Goal: Task Accomplishment & Management: Manage account settings

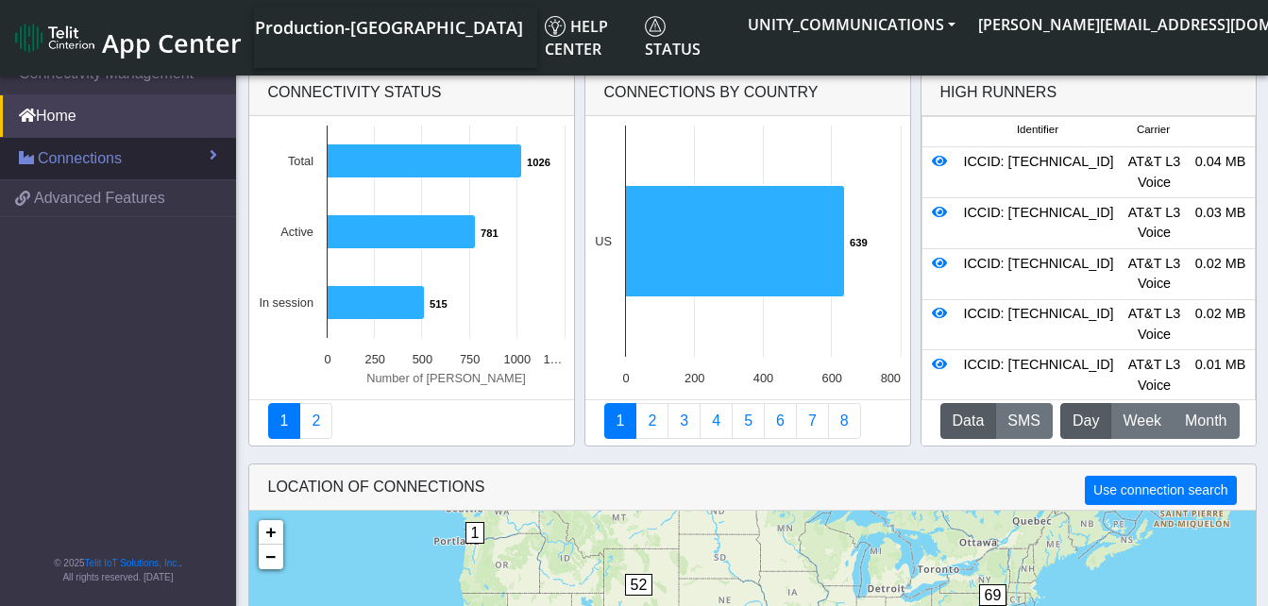
click at [124, 152] on link "Connections" at bounding box center [118, 159] width 236 height 42
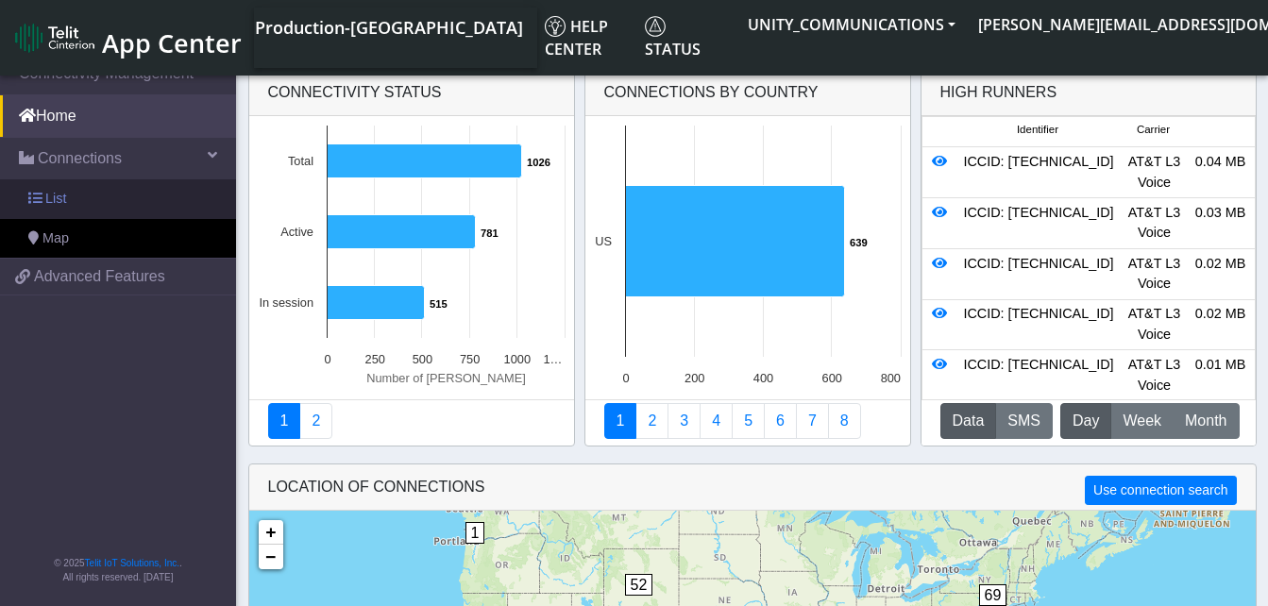
click at [93, 191] on link "List" at bounding box center [118, 199] width 236 height 40
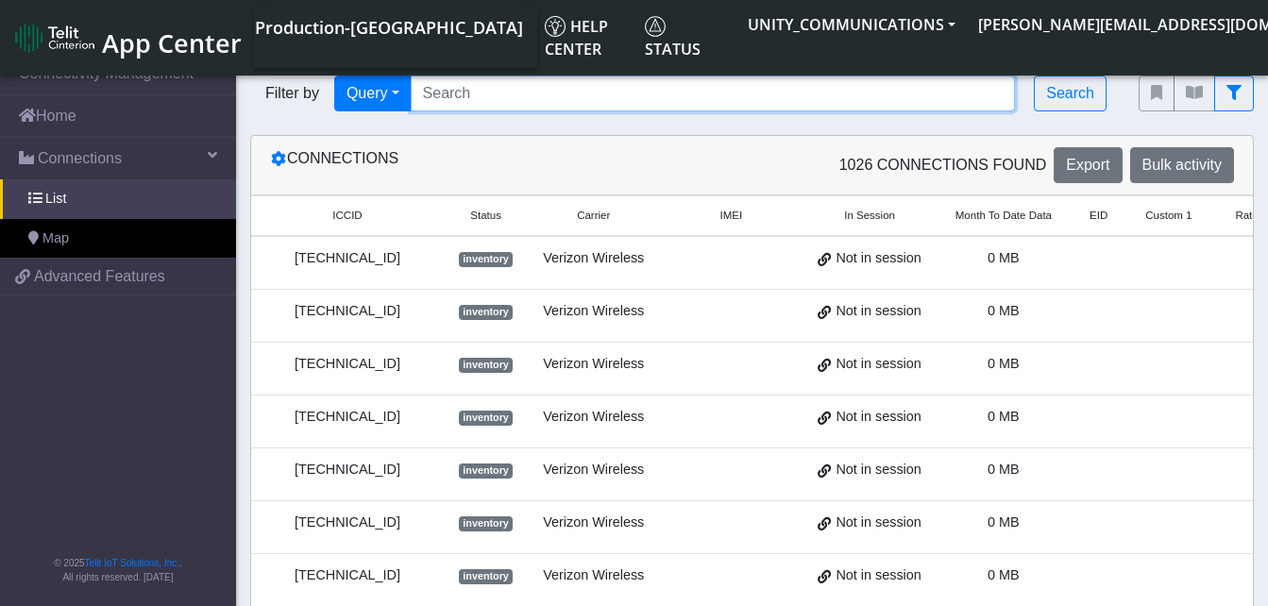
click at [463, 91] on input "Search..." at bounding box center [713, 94] width 605 height 36
paste input "8901 0303 3001 8540 7781"
click at [571, 93] on input "8901 0303 3001 8540 7781" at bounding box center [713, 94] width 605 height 36
click at [536, 93] on input "8901 0303 3001 85407781" at bounding box center [713, 94] width 605 height 36
click at [500, 93] on input "8901 0303 300185407781" at bounding box center [713, 94] width 605 height 36
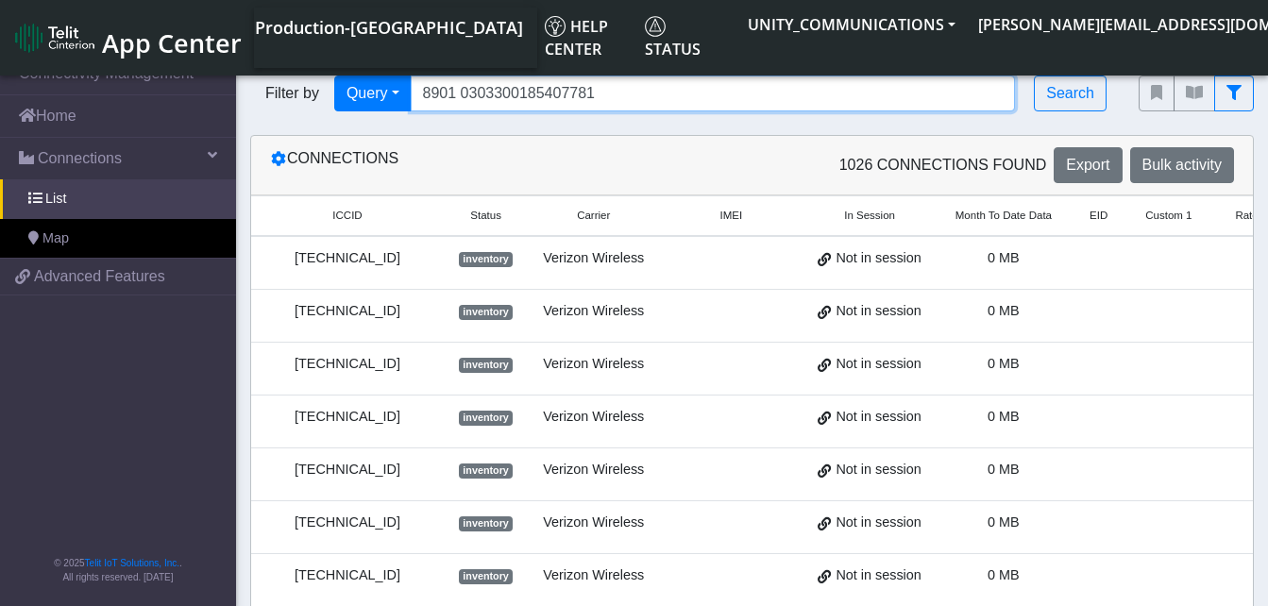
click at [462, 93] on input "8901 0303300185407781" at bounding box center [713, 94] width 605 height 36
click at [590, 91] on input "89010303300185407781" at bounding box center [713, 94] width 605 height 36
type input "89010303300185407781"
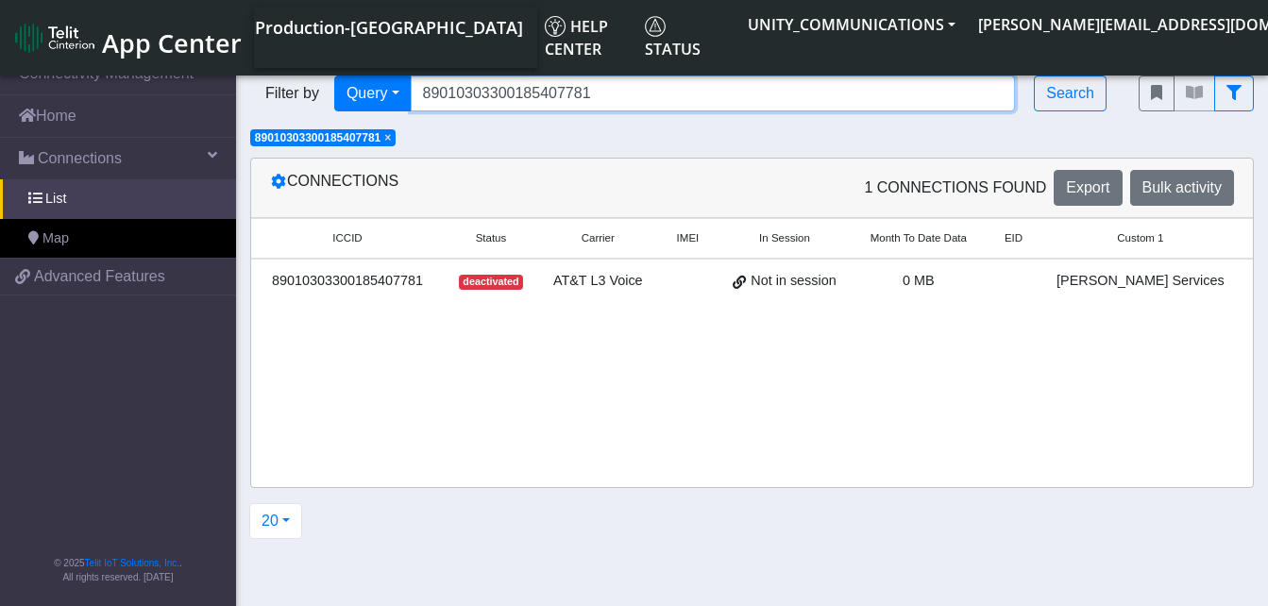
scroll to position [0, 190]
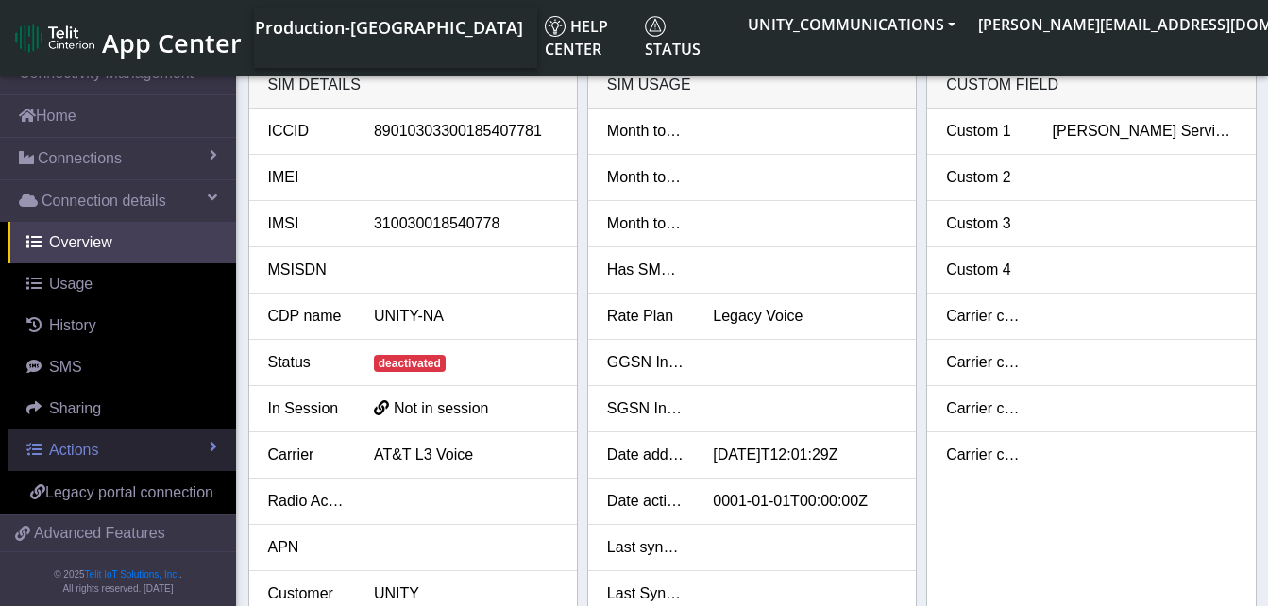
click at [93, 448] on span "Actions" at bounding box center [73, 450] width 49 height 16
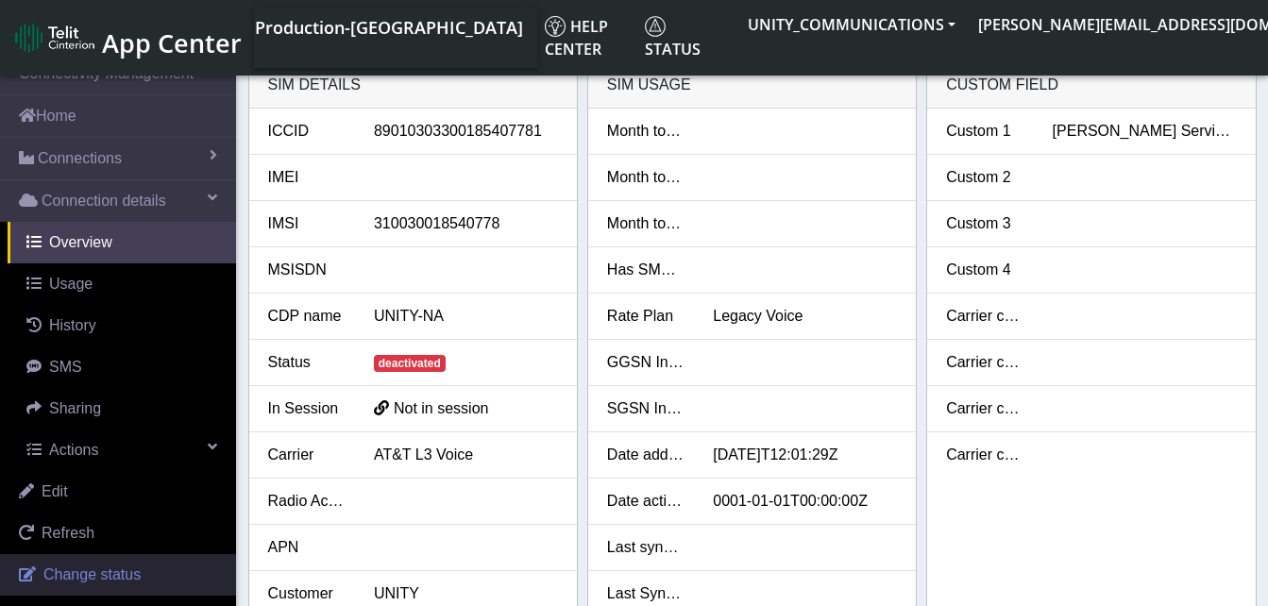
click at [92, 559] on link "Change status" at bounding box center [118, 575] width 236 height 42
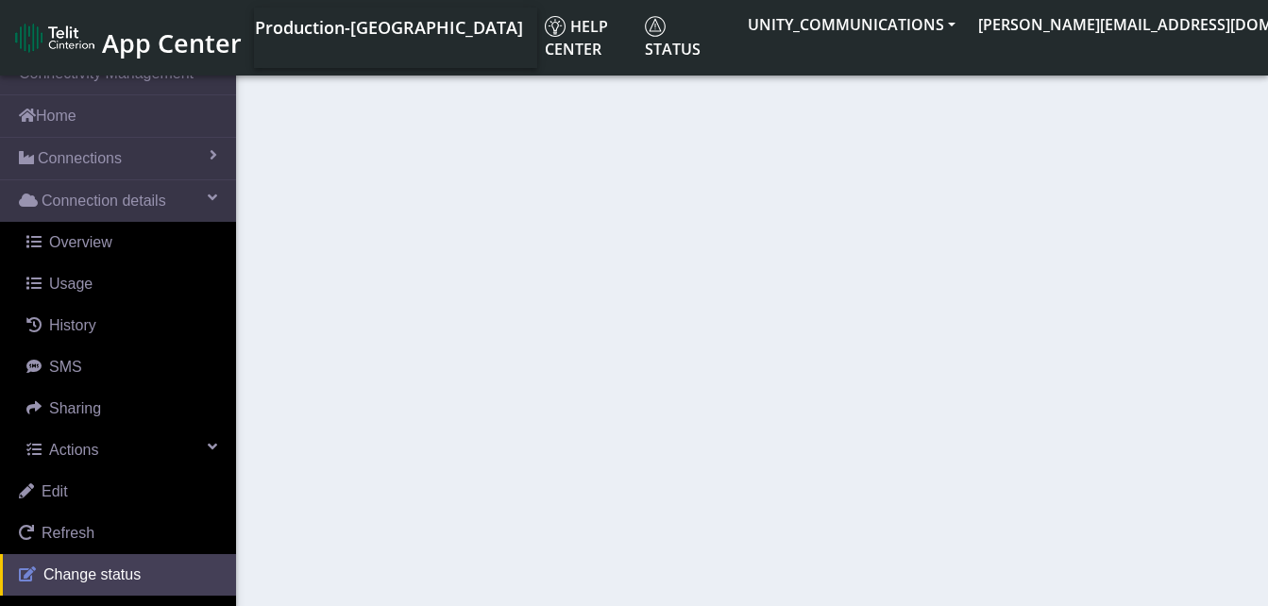
select select "deactivated"
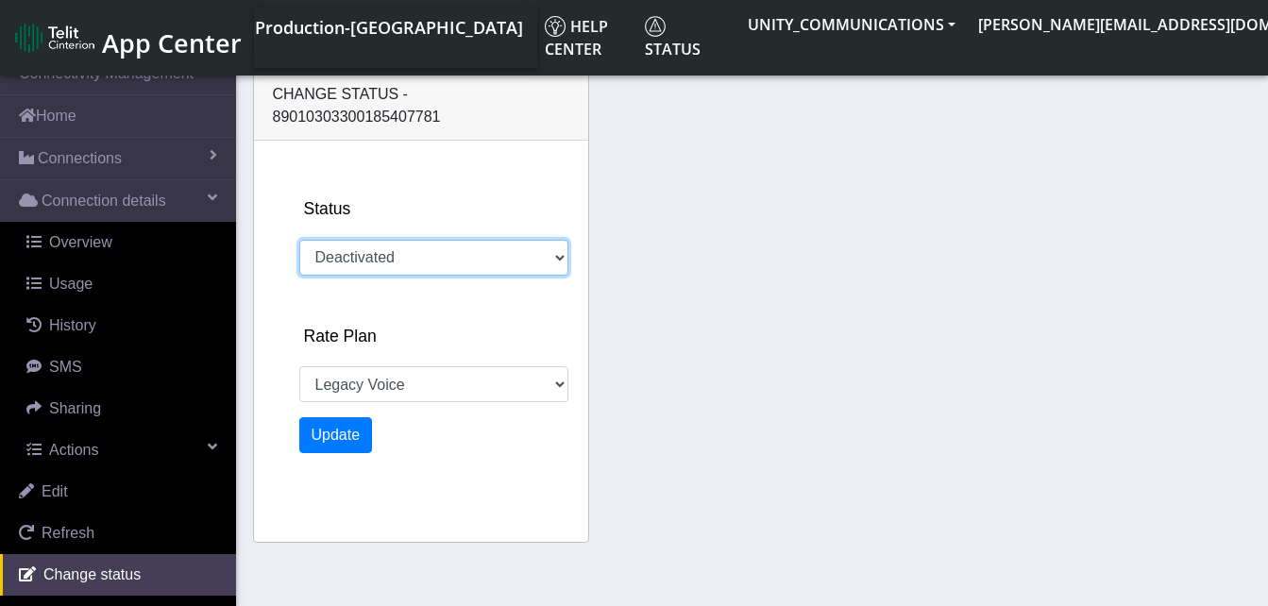
click at [357, 240] on select "Activated Deactivated" at bounding box center [433, 258] width 269 height 36
select select "453: 22845"
select select "activated"
click at [299, 240] on select "Activated Deactivated" at bounding box center [433, 258] width 269 height 36
select select "853: 22845"
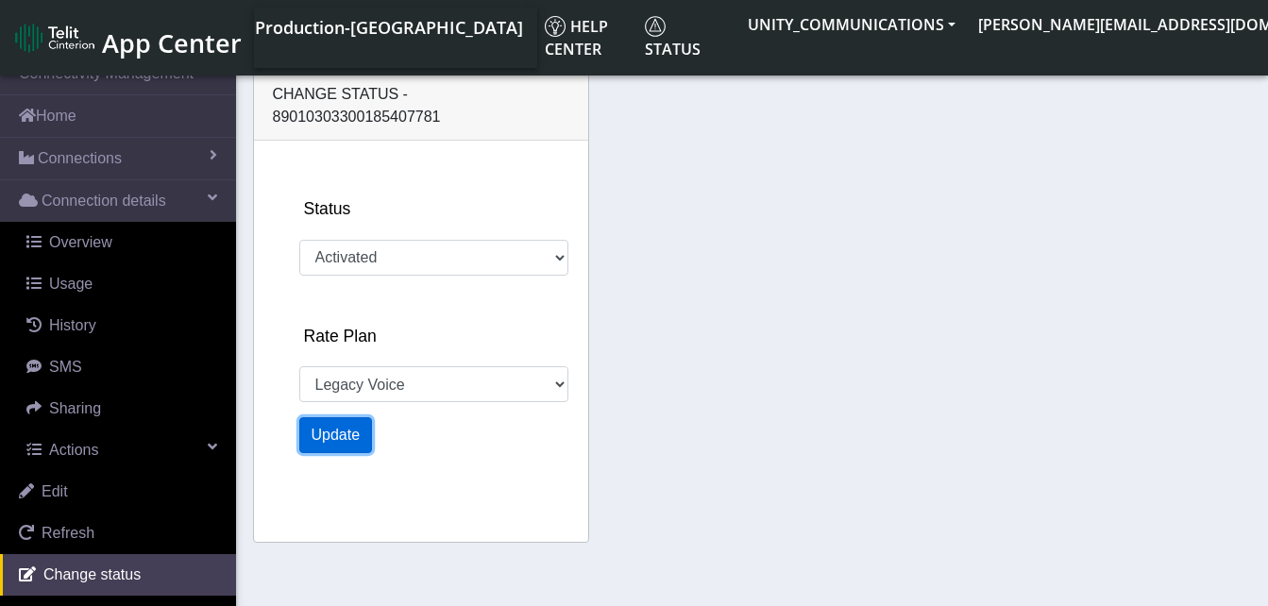
click at [348, 425] on button "Update" at bounding box center [336, 435] width 74 height 36
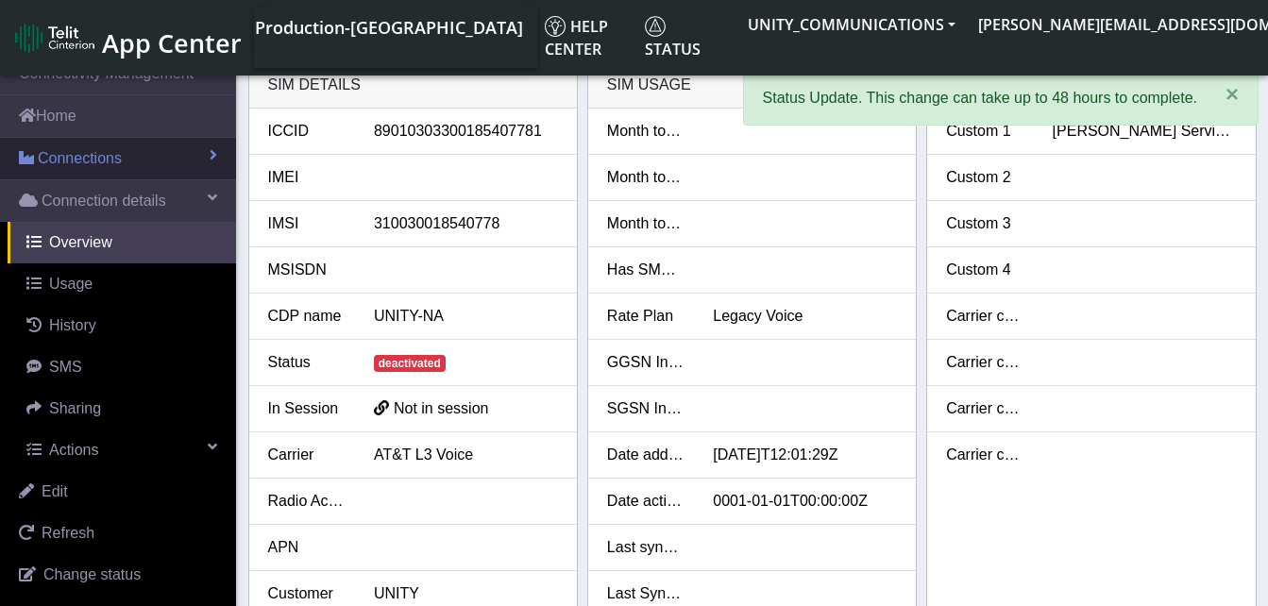
click at [123, 153] on link "Connections" at bounding box center [118, 159] width 236 height 42
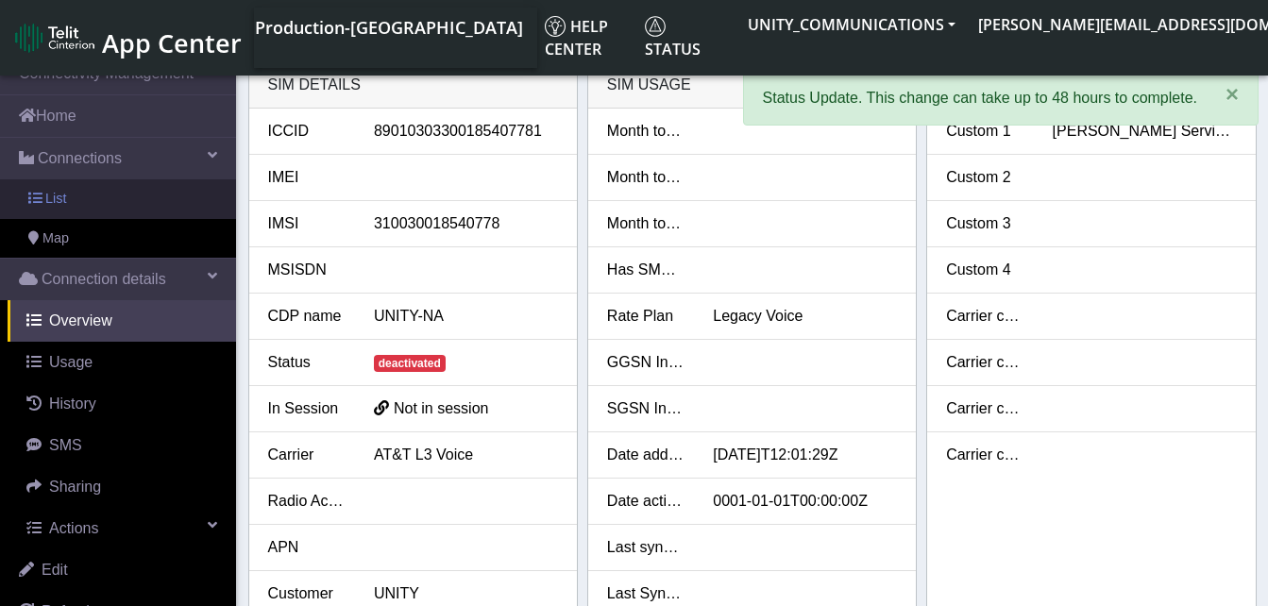
click at [103, 187] on link "List" at bounding box center [118, 199] width 236 height 40
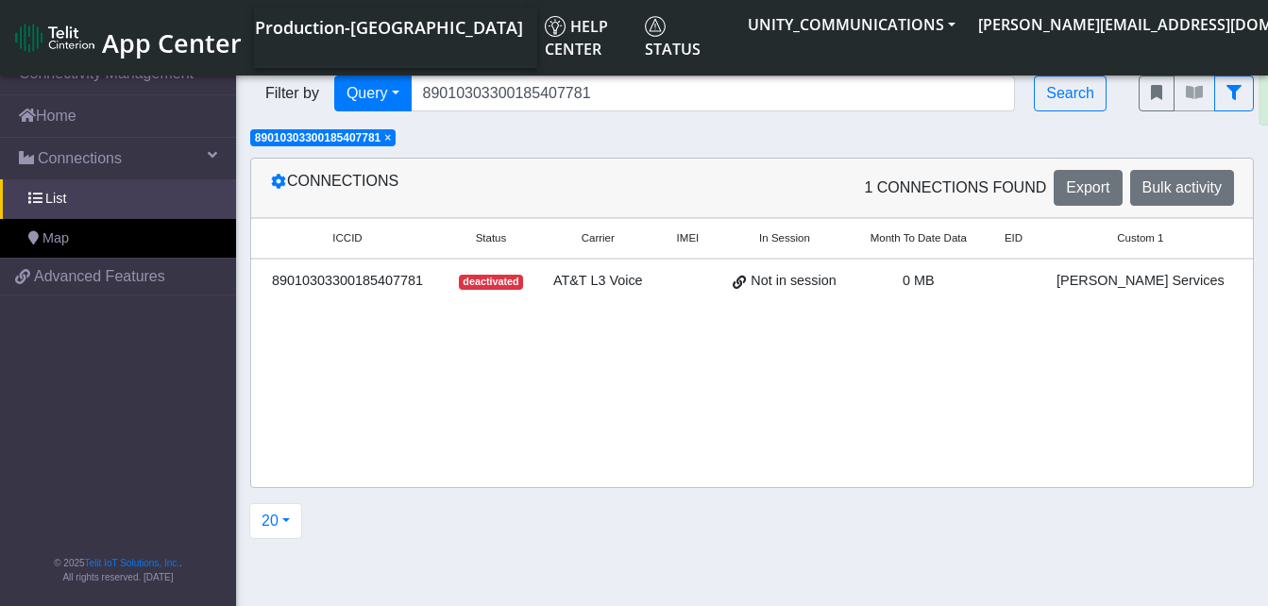
click at [391, 142] on span "×" at bounding box center [387, 137] width 7 height 13
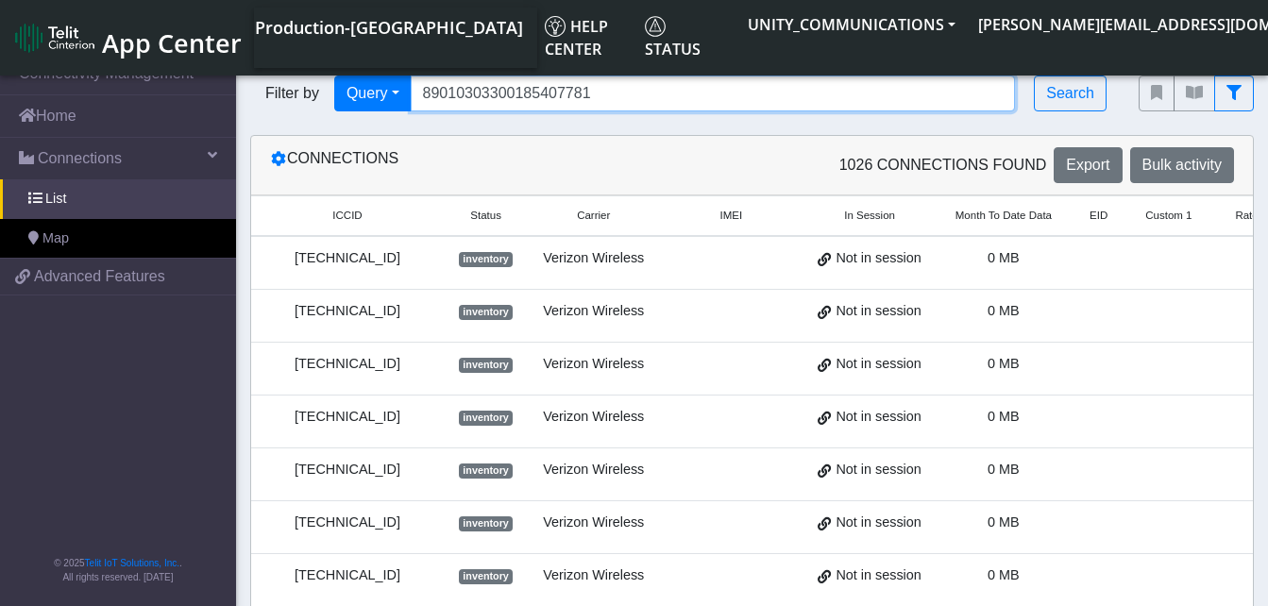
click at [600, 89] on input "89010303300185407781" at bounding box center [713, 94] width 605 height 36
type input "8"
click at [452, 90] on input "Search..." at bounding box center [713, 94] width 605 height 36
paste input "8901 0303 3001 8540 7773"
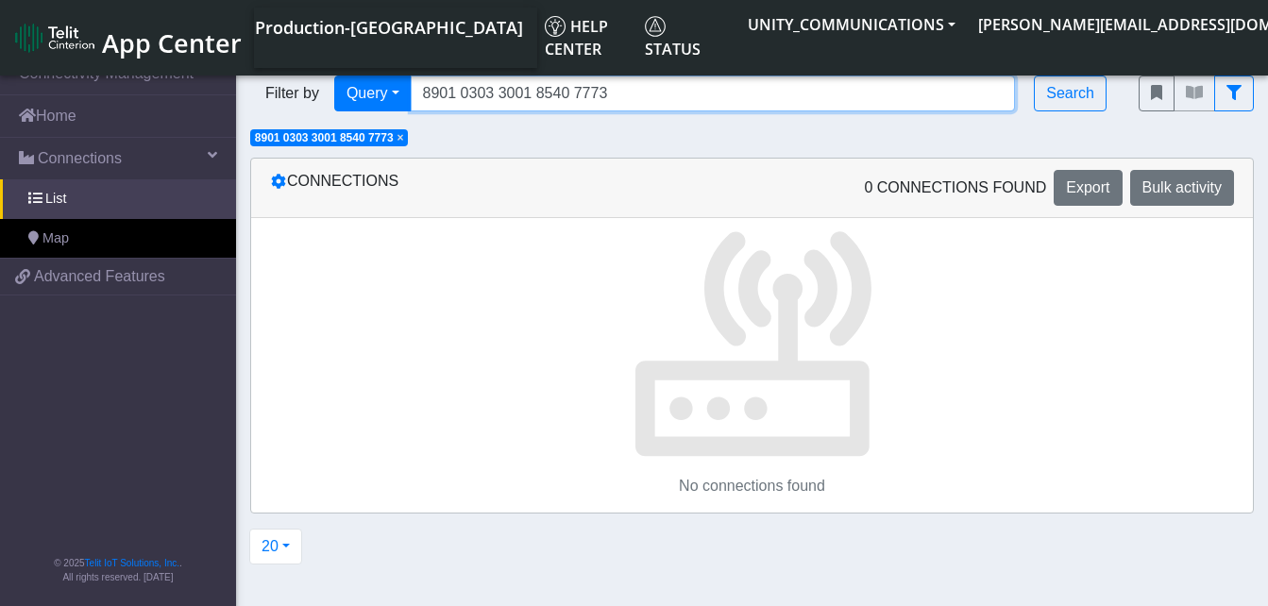
click at [575, 94] on input "8901 0303 3001 8540 7773" at bounding box center [713, 94] width 605 height 36
click at [538, 93] on input "8901 0303 3001 85407773" at bounding box center [713, 94] width 605 height 36
click at [501, 93] on input "8901 0303 300185407773" at bounding box center [713, 94] width 605 height 36
click at [461, 96] on input "8901 0303300185407773" at bounding box center [713, 94] width 605 height 36
type input "89010303300185407773"
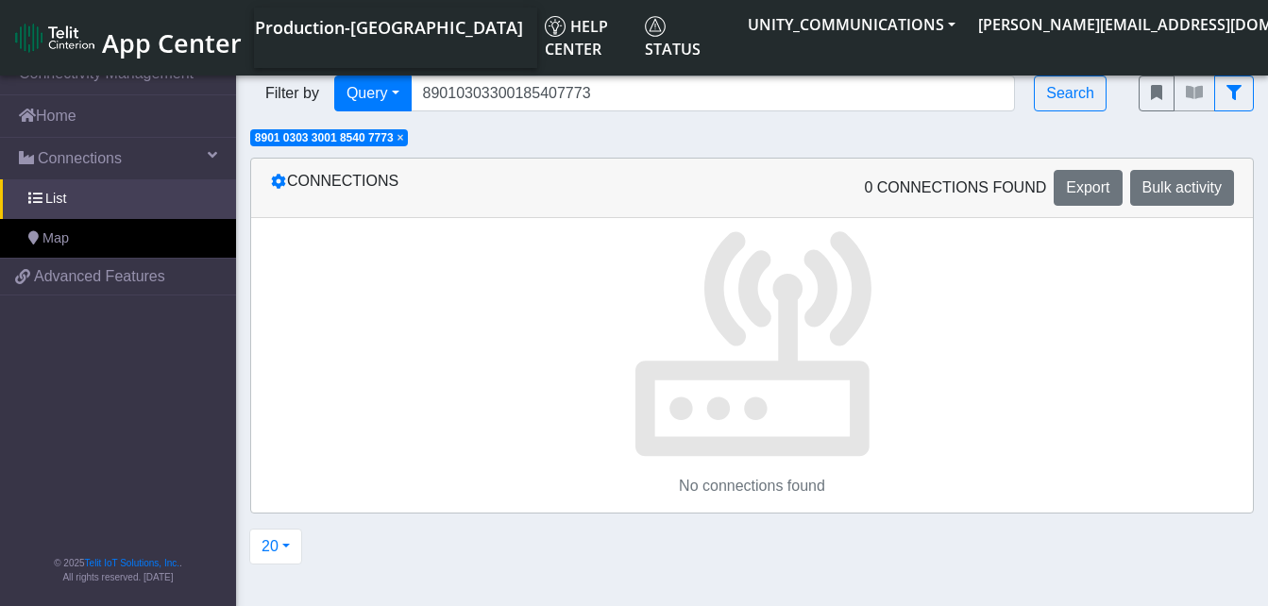
click at [404, 137] on span "×" at bounding box center [400, 137] width 7 height 13
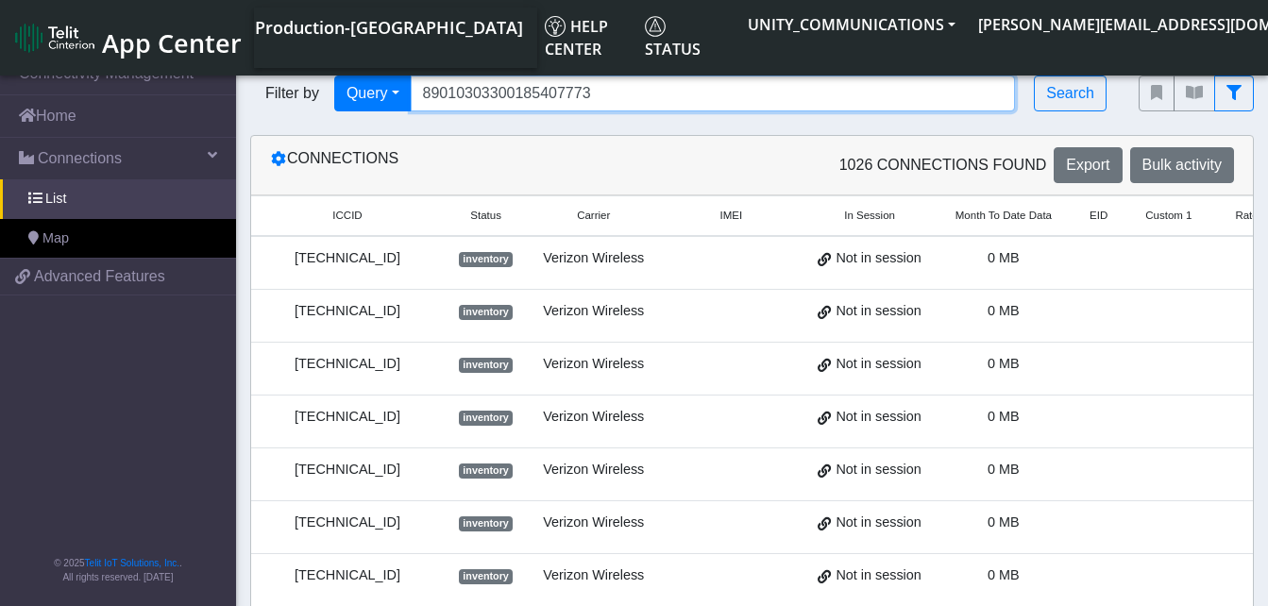
click at [600, 92] on input "89010303300185407773" at bounding box center [713, 94] width 605 height 36
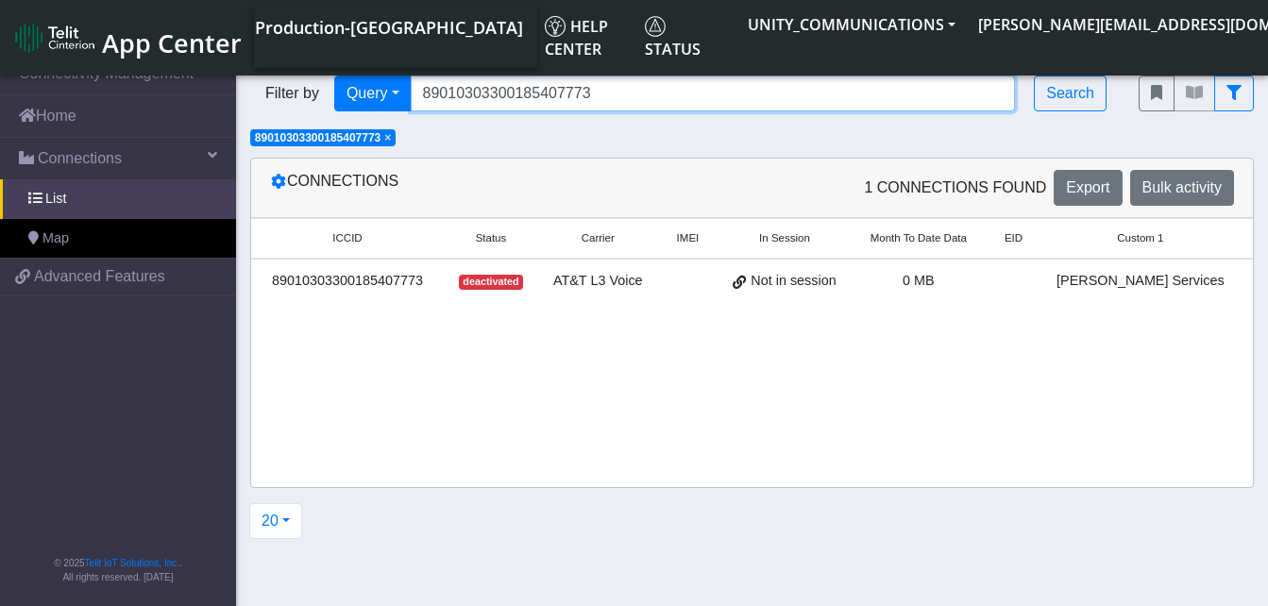
scroll to position [0, 190]
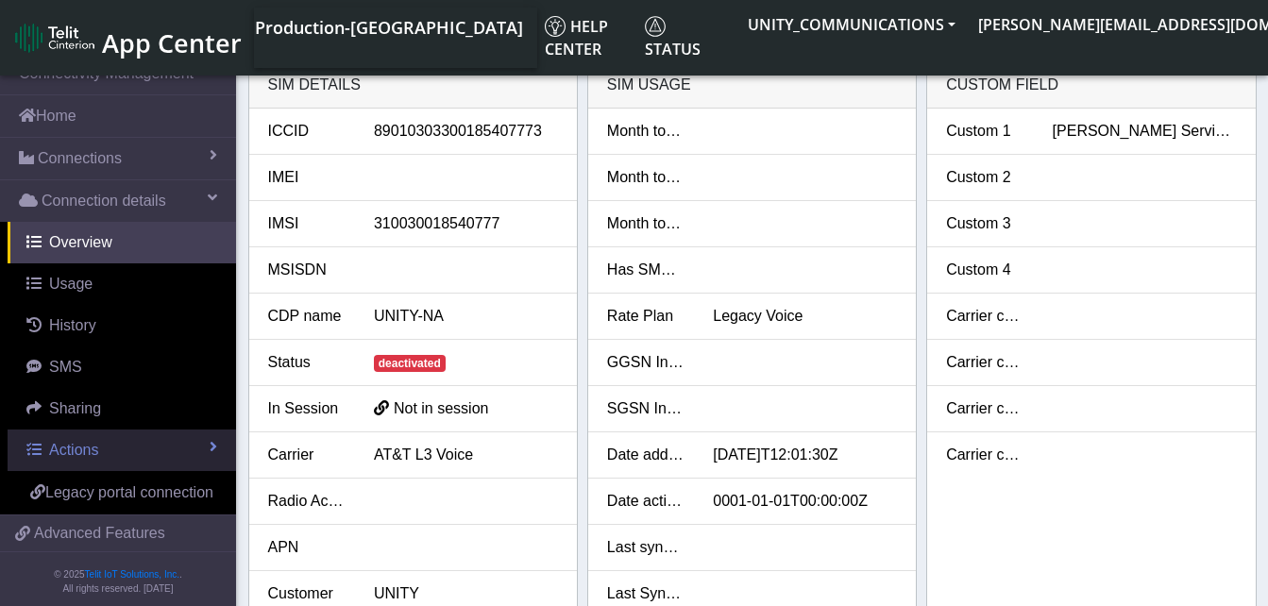
click at [92, 449] on span "Actions" at bounding box center [73, 450] width 49 height 16
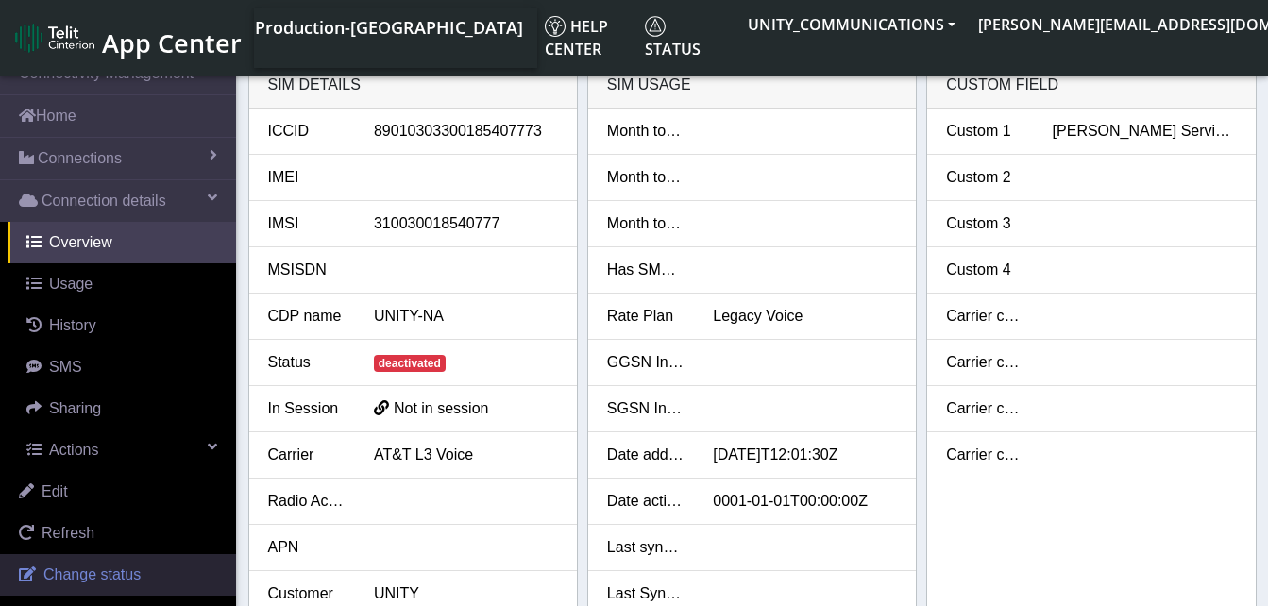
click at [76, 569] on span "Change status" at bounding box center [91, 574] width 97 height 16
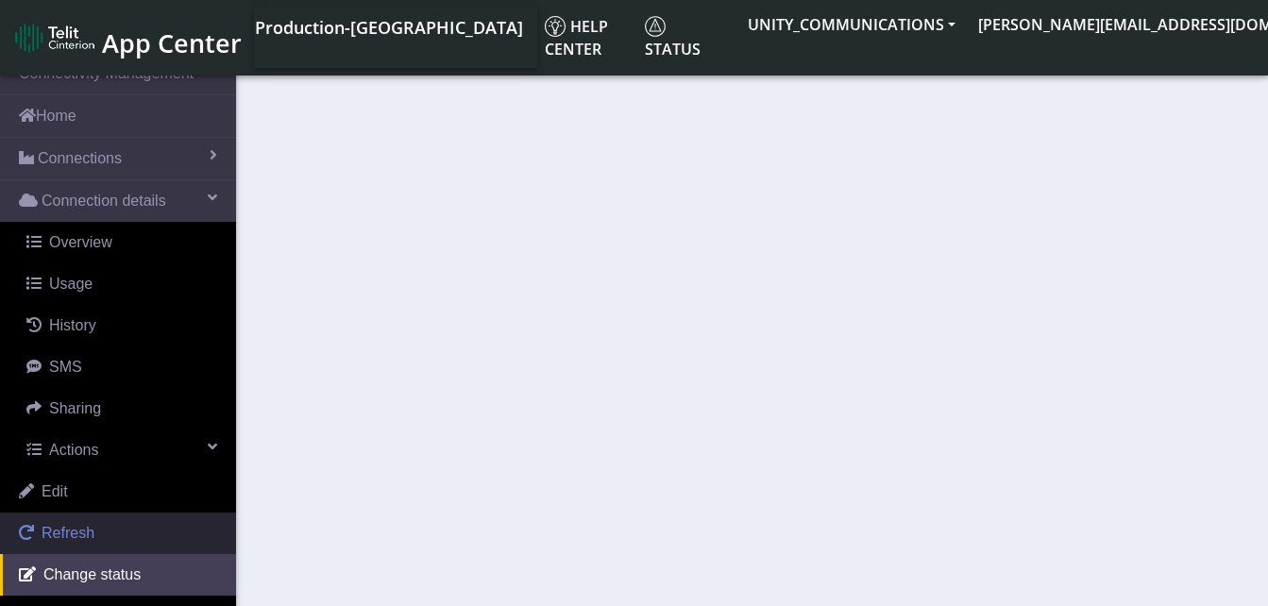
select select "deactivated"
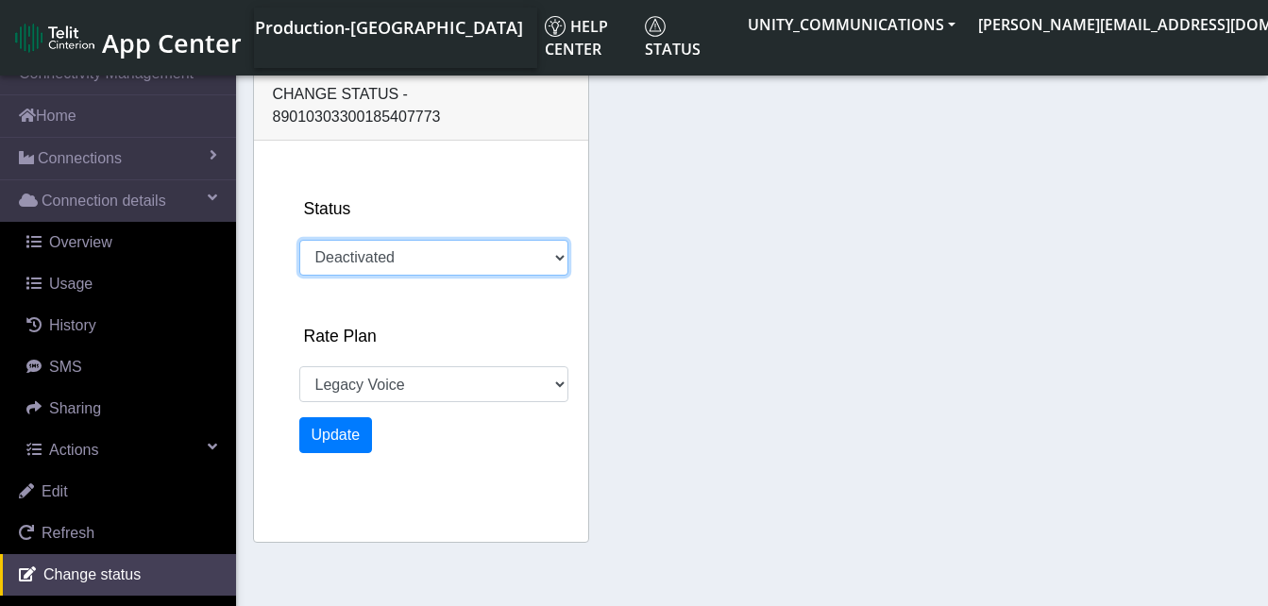
click at [390, 240] on select "Activated Deactivated" at bounding box center [433, 258] width 269 height 36
select select "453: 22845"
select select "activated"
click at [299, 240] on select "Activated Deactivated" at bounding box center [433, 258] width 269 height 36
select select "669: 22845"
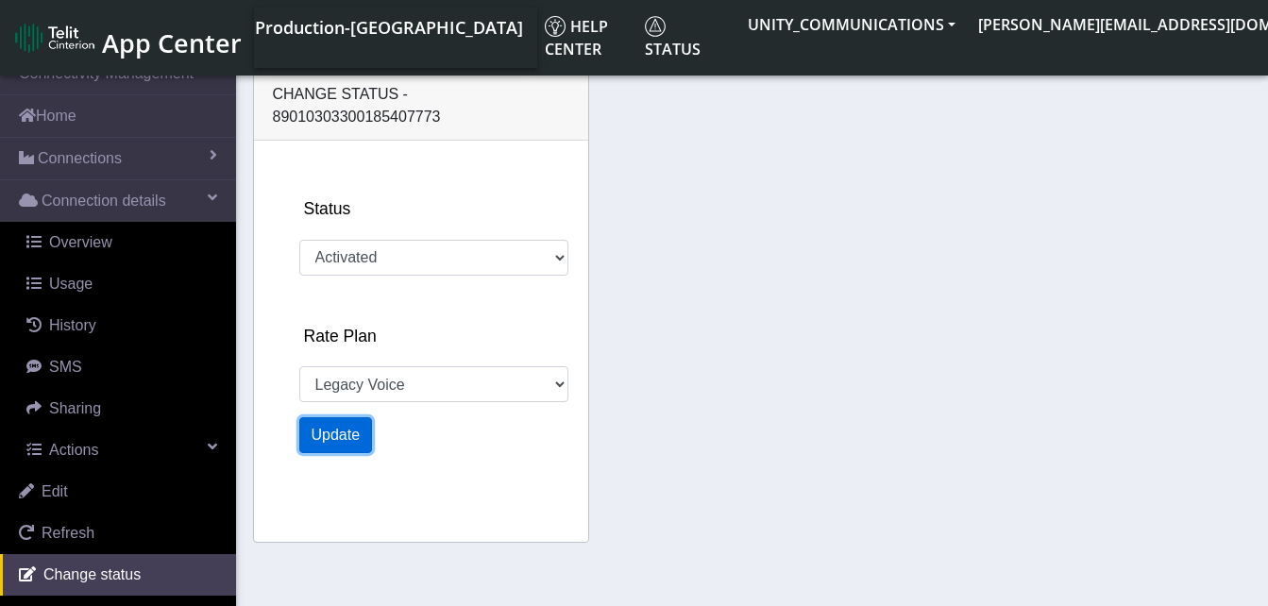
click at [335, 417] on button "Update" at bounding box center [336, 435] width 74 height 36
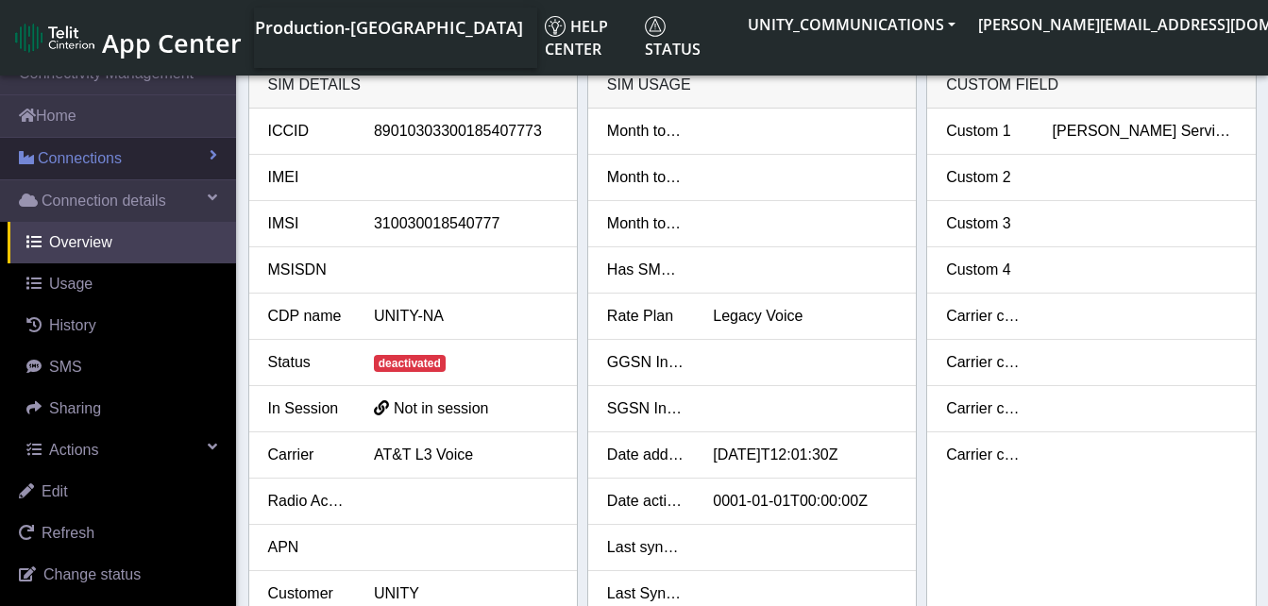
click at [79, 153] on span "Connections" at bounding box center [80, 158] width 84 height 23
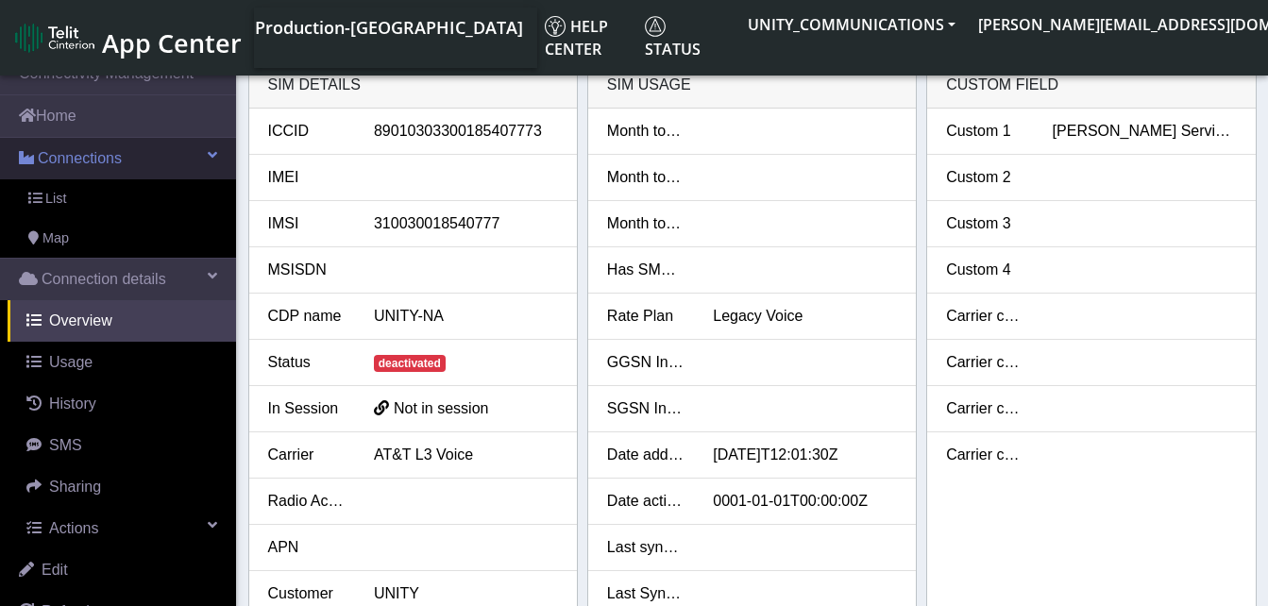
click at [79, 153] on span "Connections" at bounding box center [80, 158] width 84 height 23
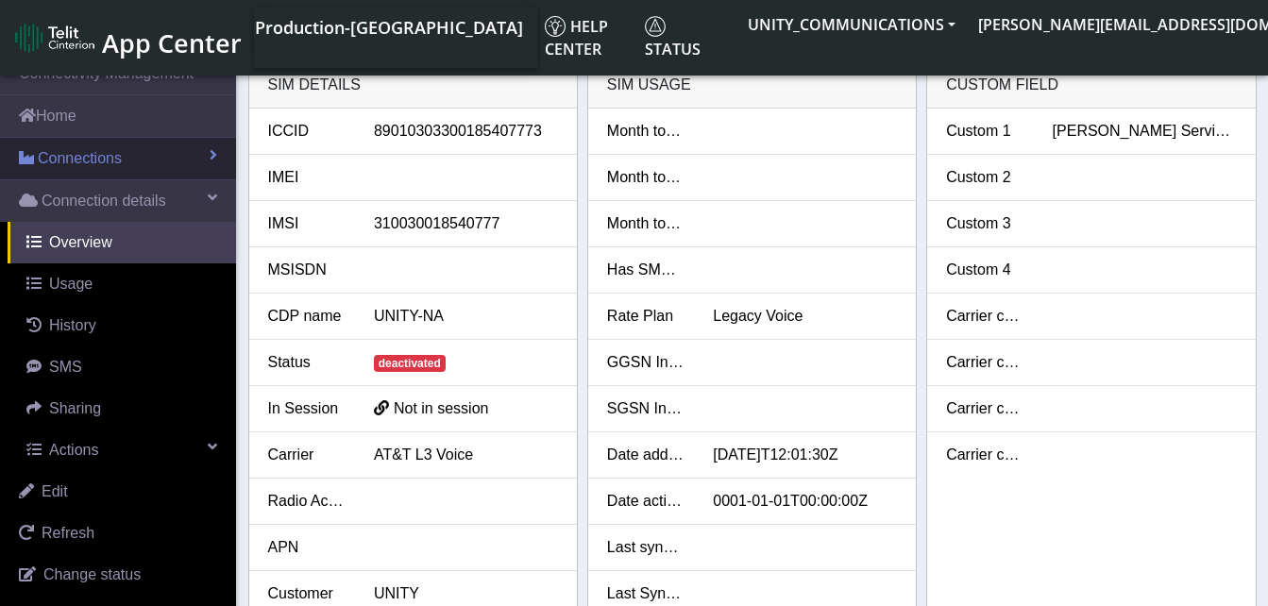
click at [79, 153] on span "Connections" at bounding box center [80, 158] width 84 height 23
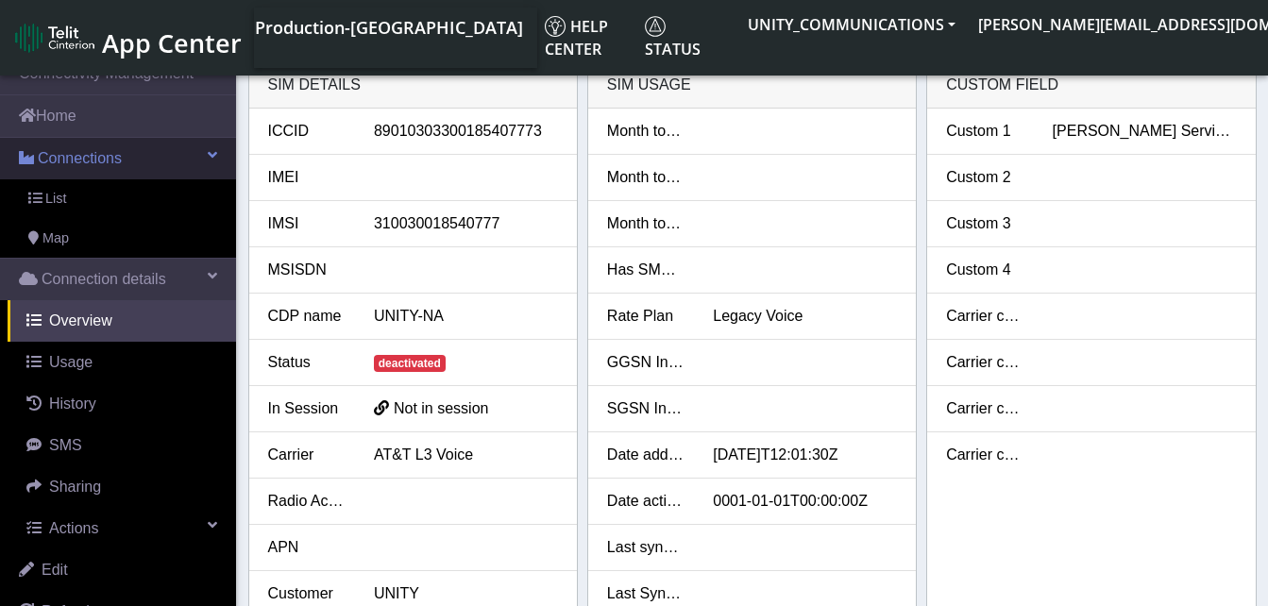
click at [79, 153] on span "Connections" at bounding box center [80, 158] width 84 height 23
